Goal: Find specific page/section: Find specific page/section

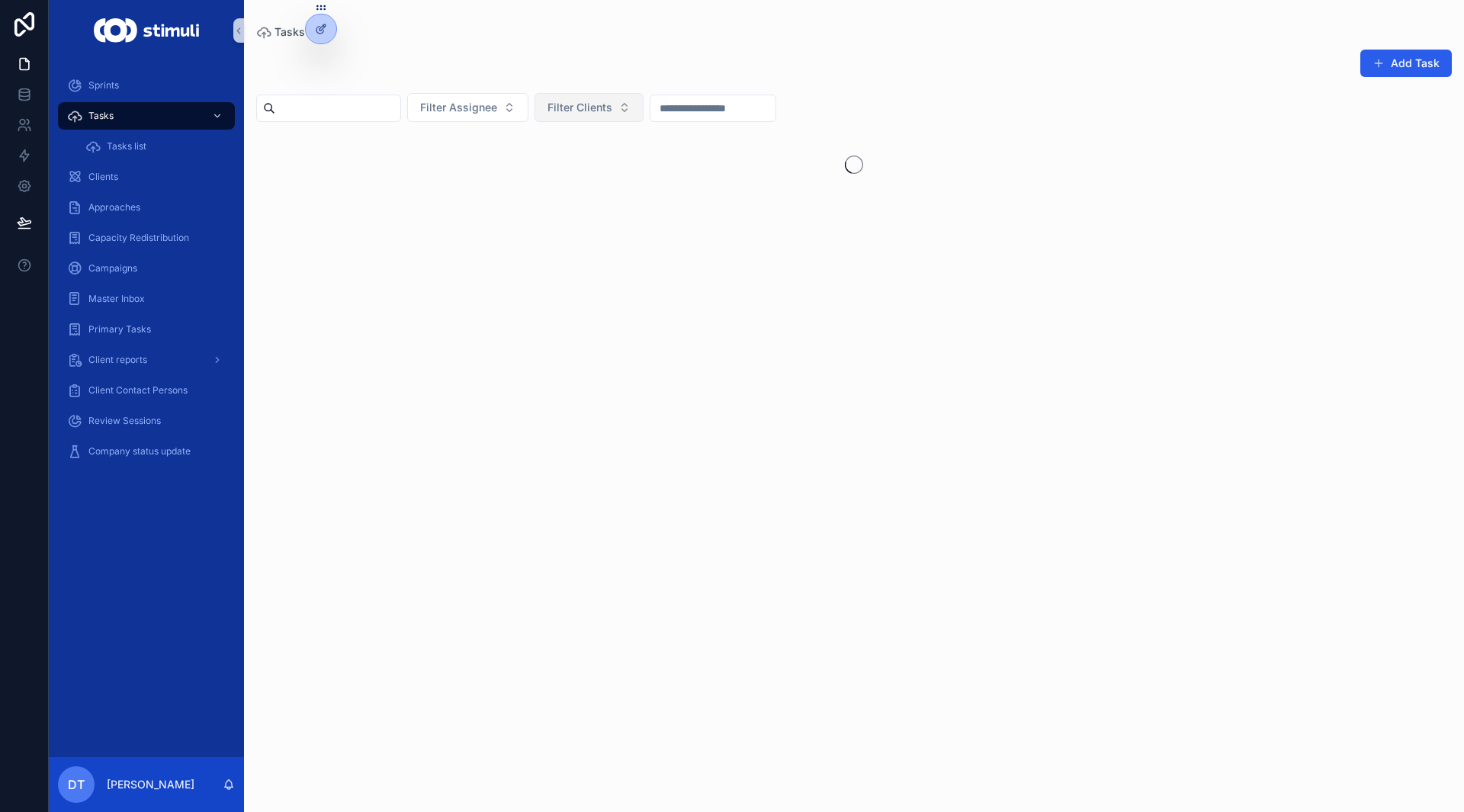
click at [607, 103] on span "Filter Clients" at bounding box center [580, 107] width 65 height 15
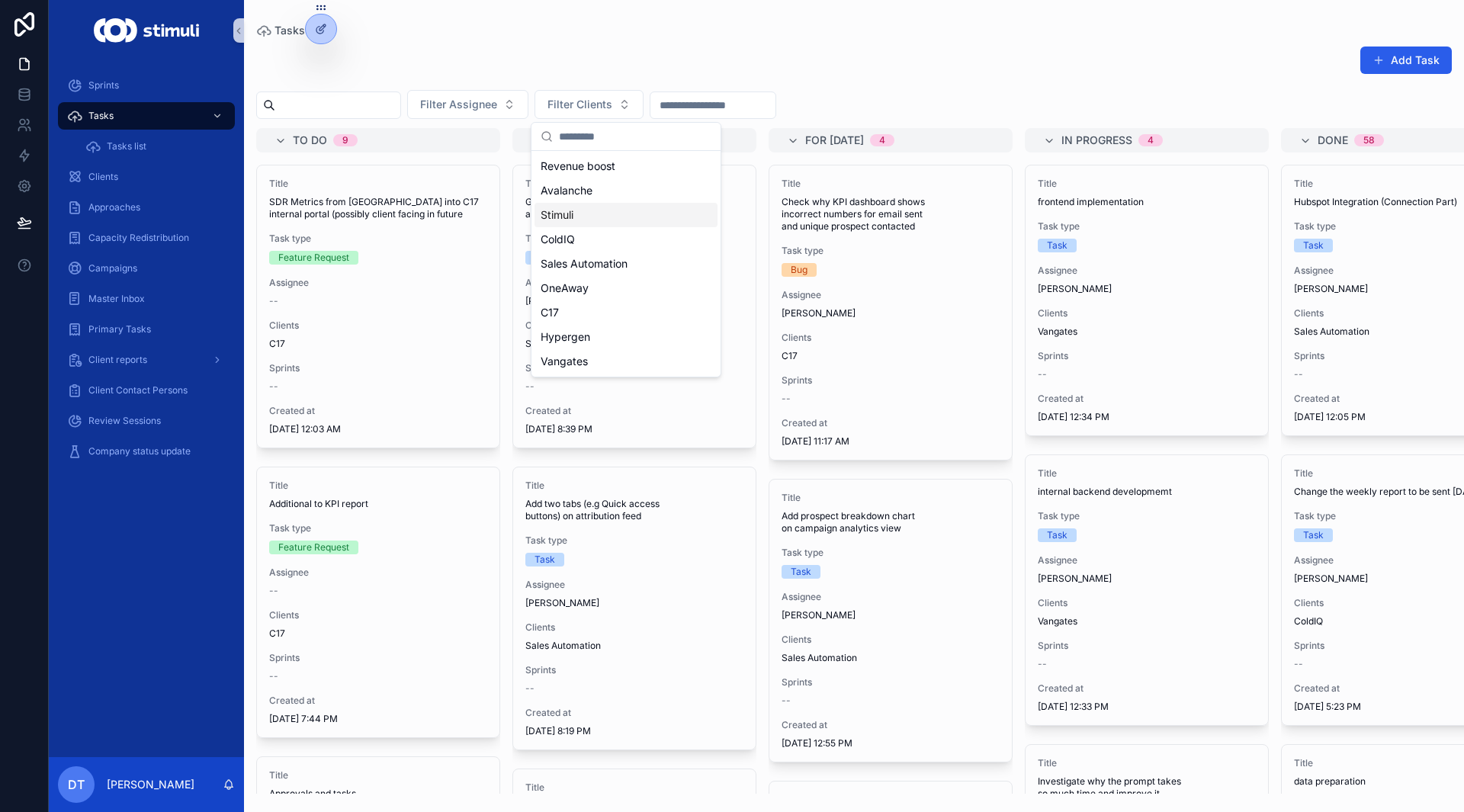
click at [583, 223] on div "Stimuli" at bounding box center [626, 214] width 183 height 24
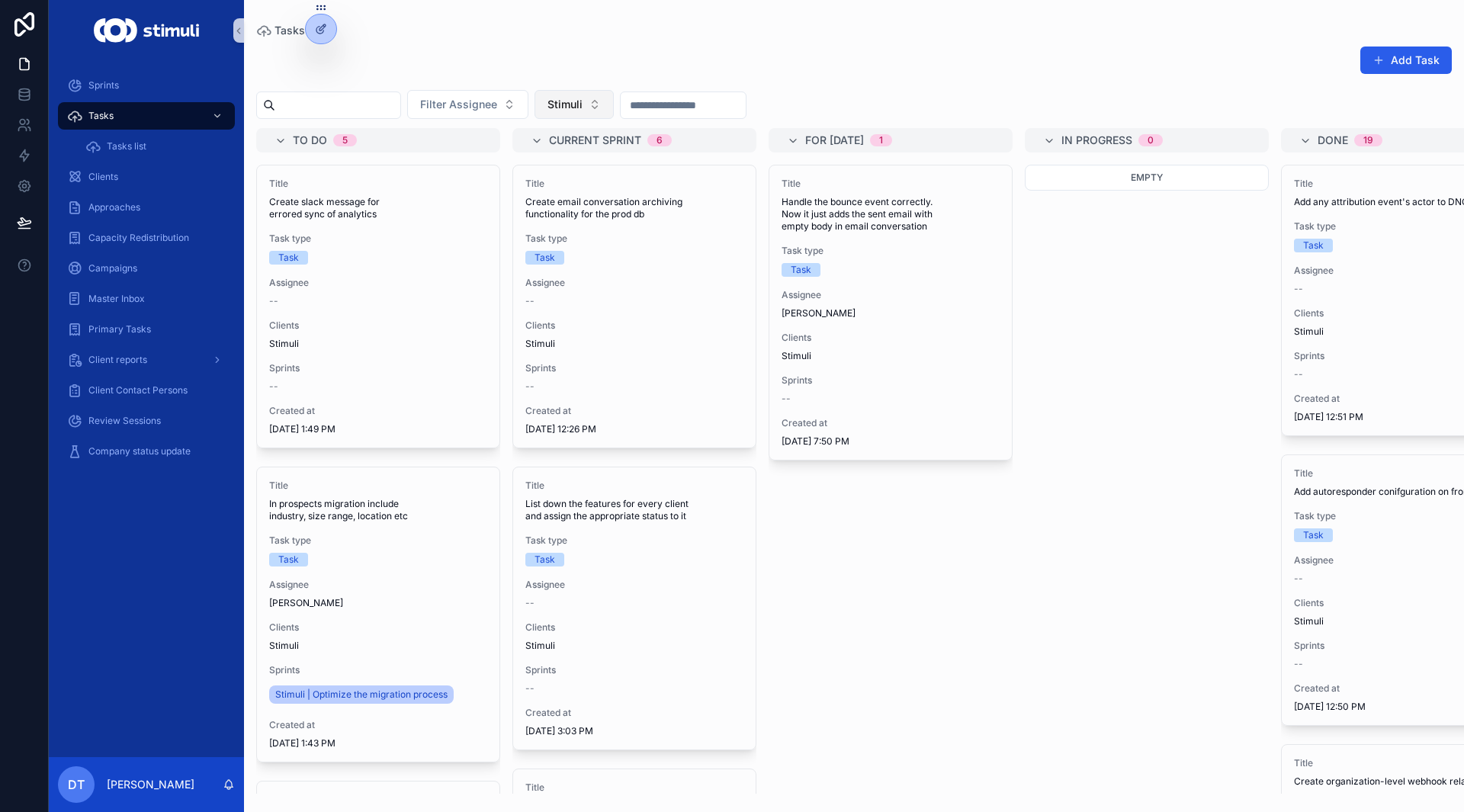
click at [583, 111] on span "Stimuli" at bounding box center [565, 104] width 35 height 15
click at [572, 260] on div "ColdIQ" at bounding box center [611, 264] width 183 height 24
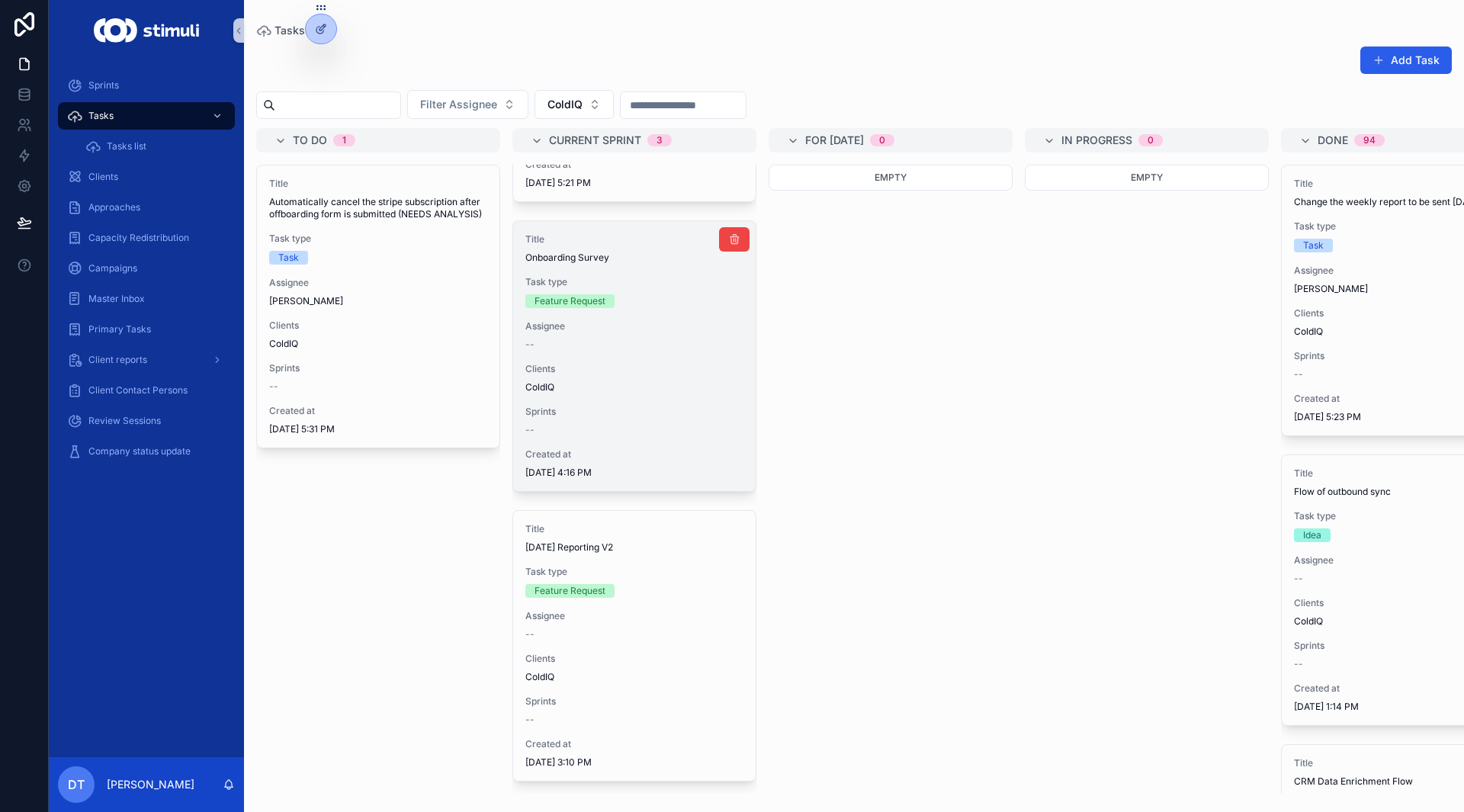
scroll to position [258, 0]
click at [626, 435] on div "Title Onboarding Survey Task type Feature Request Assignee -- Clients ColdIQ Sp…" at bounding box center [634, 355] width 243 height 270
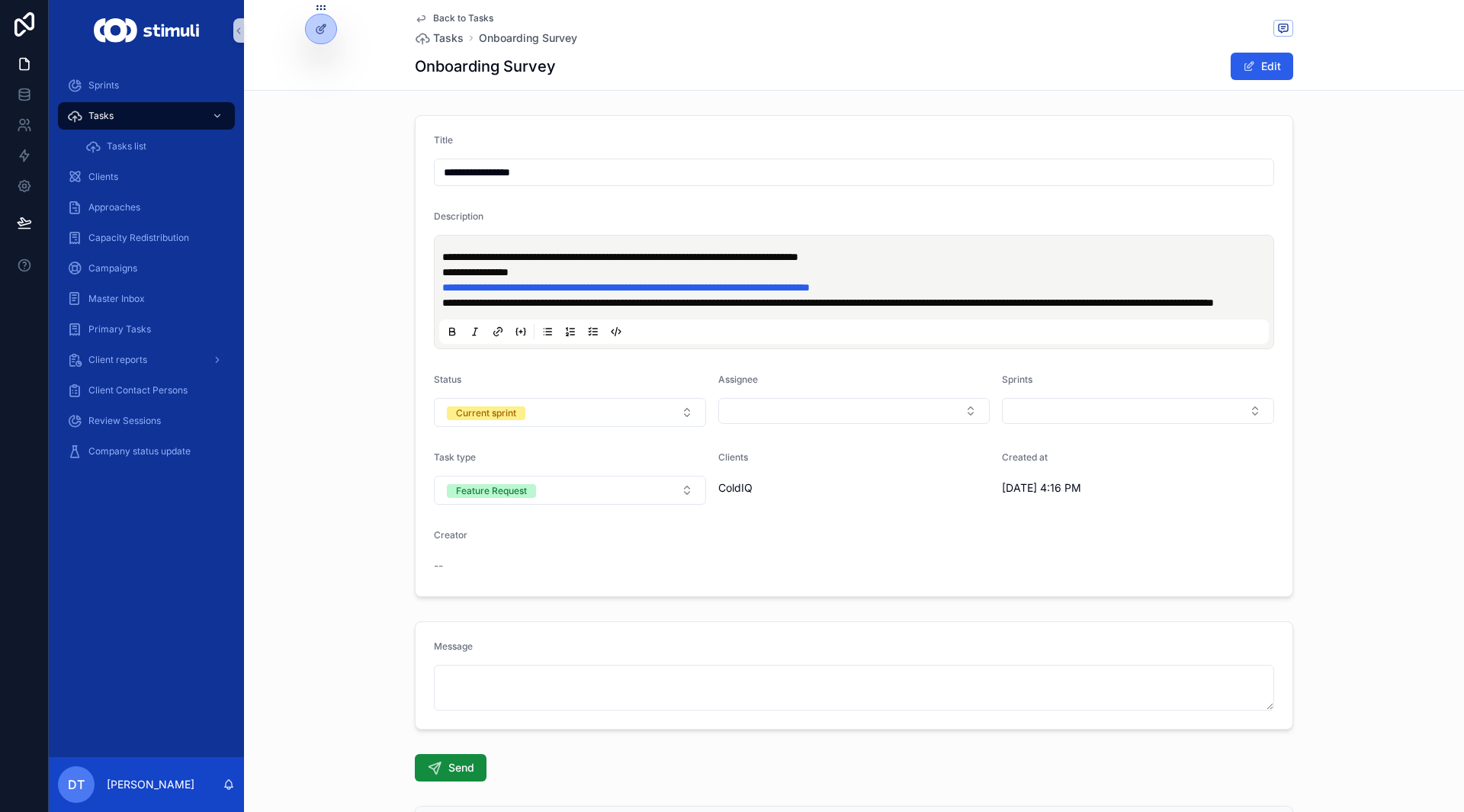
click at [433, 15] on span "Back to Tasks" at bounding box center [464, 18] width 60 height 13
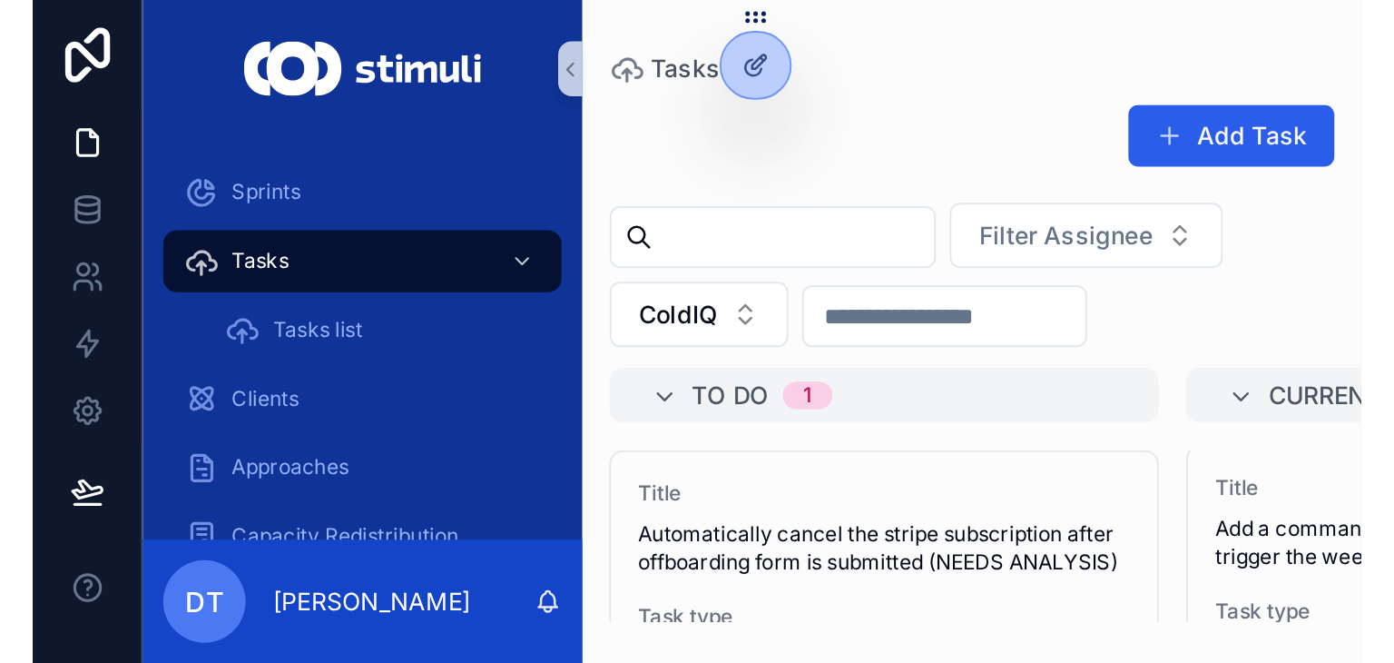
scroll to position [3, 0]
